Goal: Go to known website: Go to known website

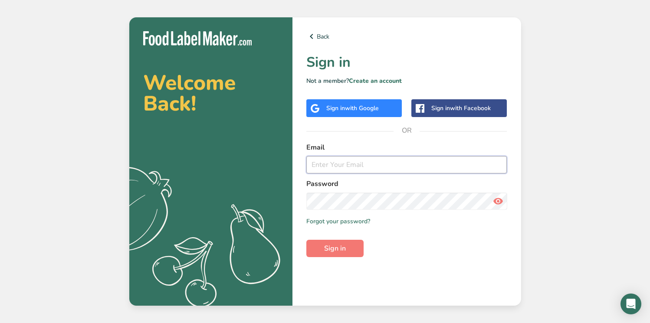
type input "bryan.kiger@progresscity.net"
click at [213, 39] on img at bounding box center [197, 38] width 109 height 14
